Goal: Task Accomplishment & Management: Use online tool/utility

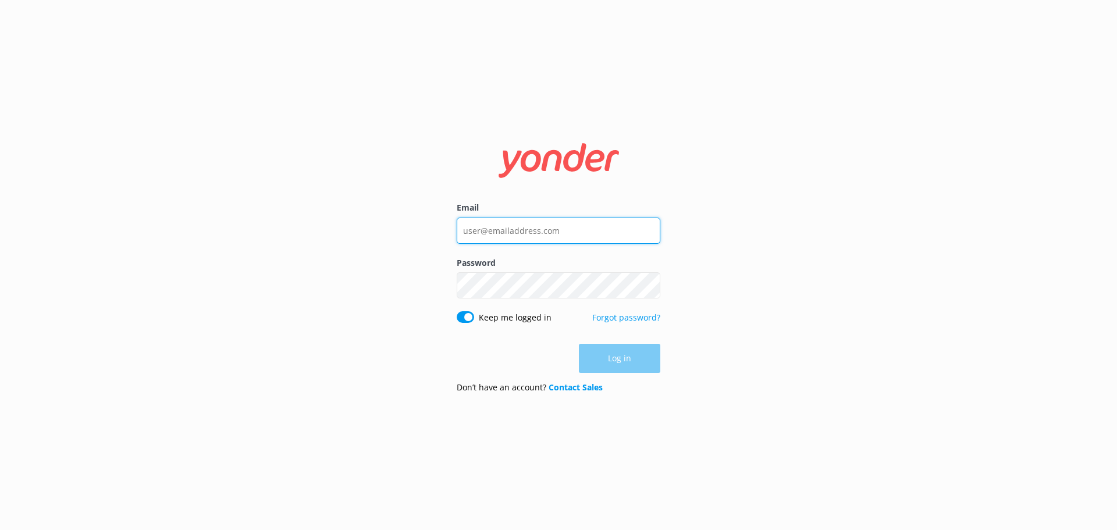
type input "[EMAIL_ADDRESS][DOMAIN_NAME]"
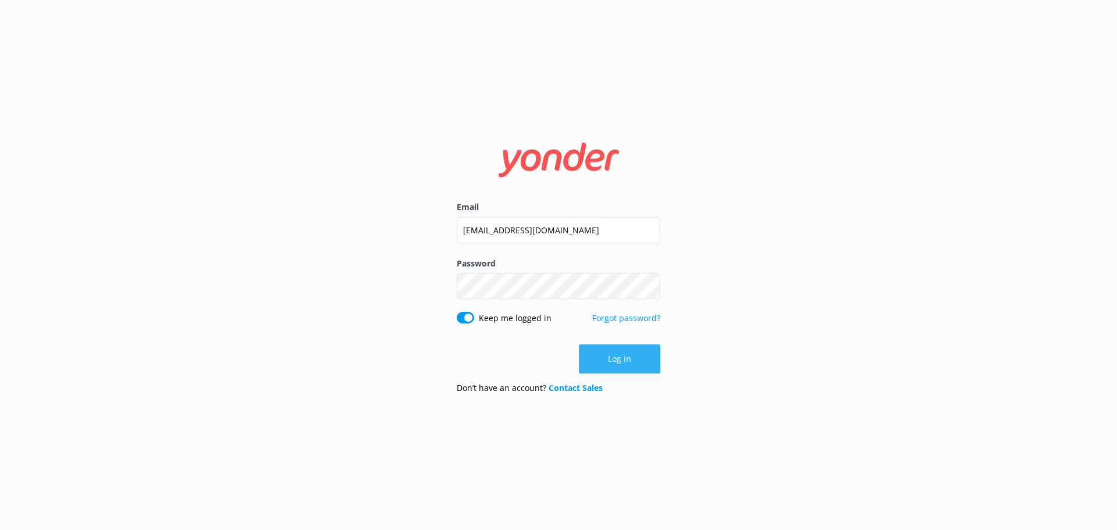
click at [616, 369] on div "Log in" at bounding box center [559, 358] width 204 height 29
click at [611, 361] on button "Log in" at bounding box center [619, 358] width 81 height 29
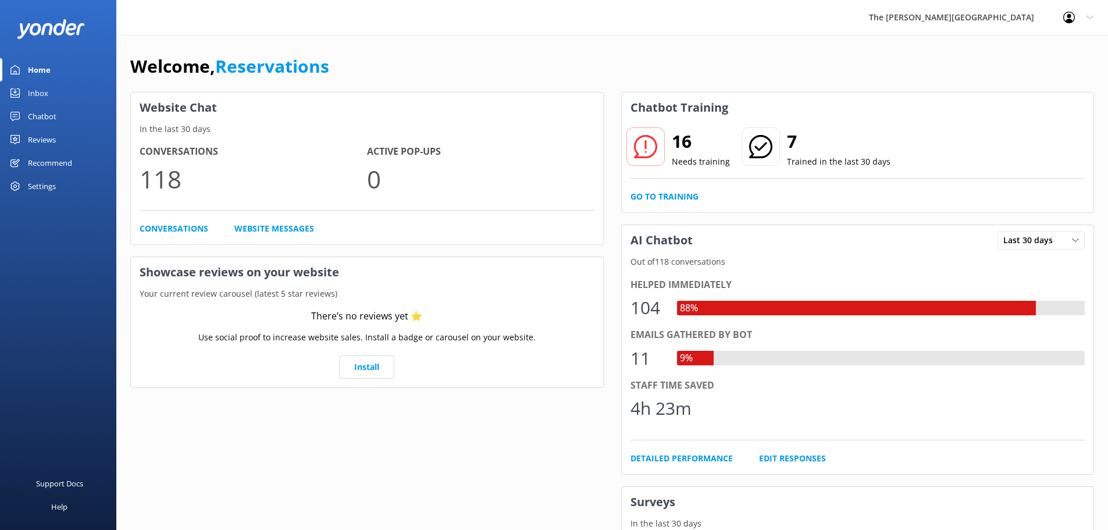
click at [55, 88] on link "Inbox" at bounding box center [58, 92] width 116 height 23
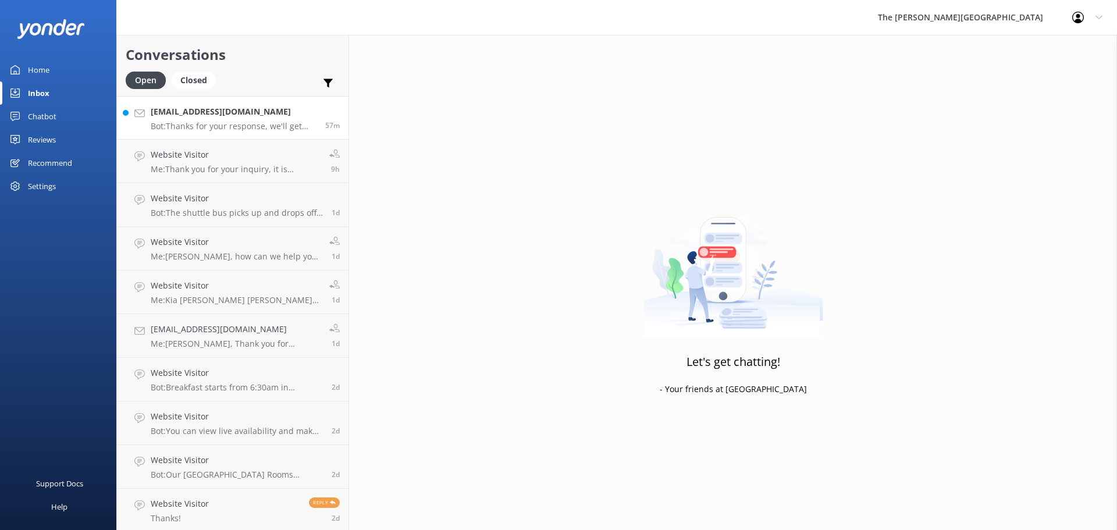
click at [261, 113] on h4 "[EMAIL_ADDRESS][DOMAIN_NAME]" at bounding box center [234, 111] width 166 height 13
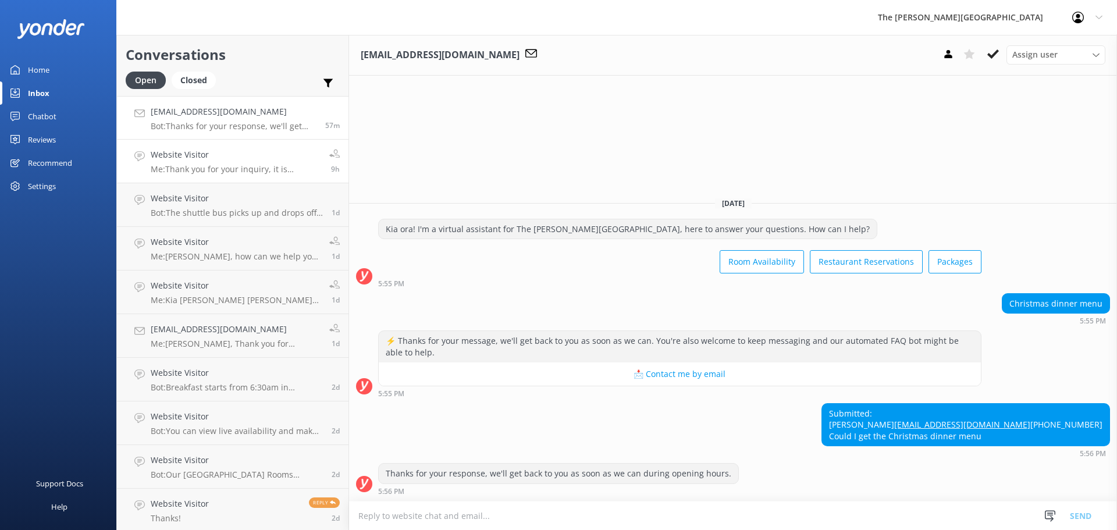
click at [218, 151] on h4 "Website Visitor" at bounding box center [236, 154] width 170 height 13
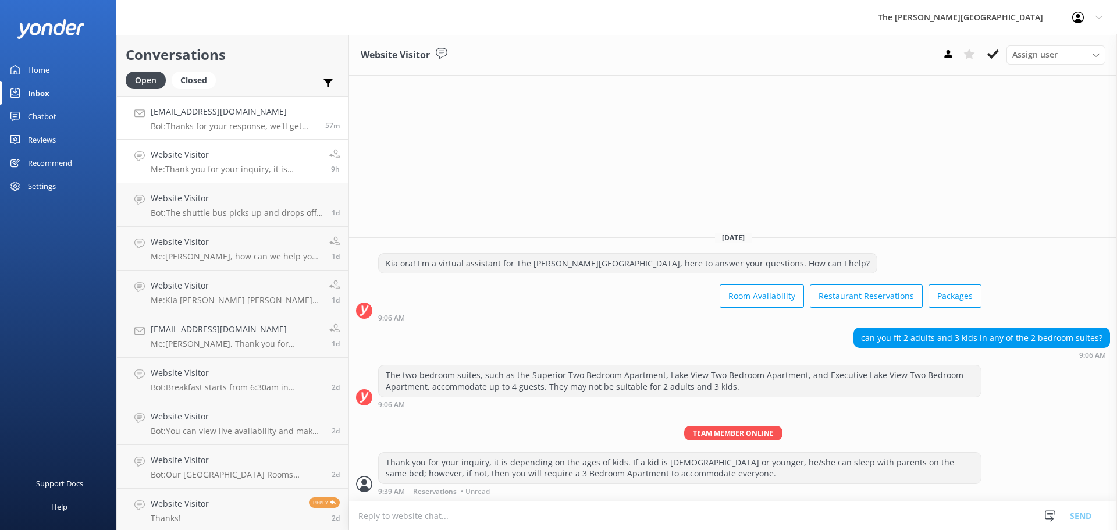
click at [210, 117] on h4 "[EMAIL_ADDRESS][DOMAIN_NAME]" at bounding box center [234, 111] width 166 height 13
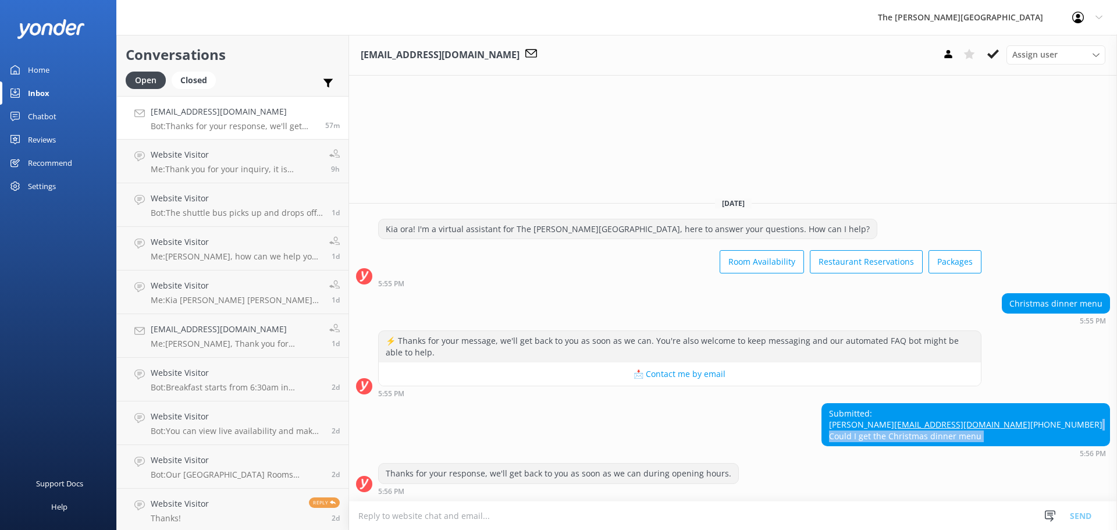
drag, startPoint x: 921, startPoint y: 455, endPoint x: 924, endPoint y: 437, distance: 18.3
click at [924, 439] on div "Submitted: [PERSON_NAME] [PERSON_NAME][EMAIL_ADDRESS][DOMAIN_NAME] [PHONE_NUMBE…" at bounding box center [733, 433] width 768 height 60
click at [923, 427] on div "Submitted: [PERSON_NAME] [PERSON_NAME][EMAIL_ADDRESS][DOMAIN_NAME] [PHONE_NUMBE…" at bounding box center [733, 430] width 768 height 55
click at [207, 112] on h4 "[EMAIL_ADDRESS][DOMAIN_NAME]" at bounding box center [234, 111] width 166 height 13
